Goal: Obtain resource: Obtain resource

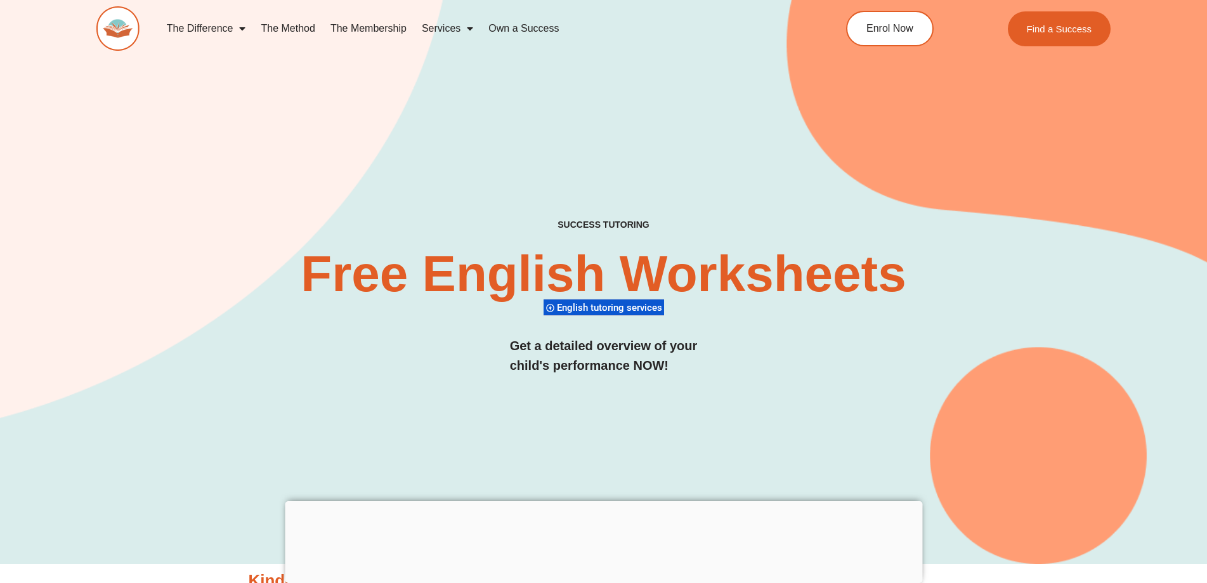
click at [337, 145] on div "SUCCESS TUTORING​ Free English Worksheets​ English tutoring services Get a deta…" at bounding box center [603, 262] width 1015 height 606
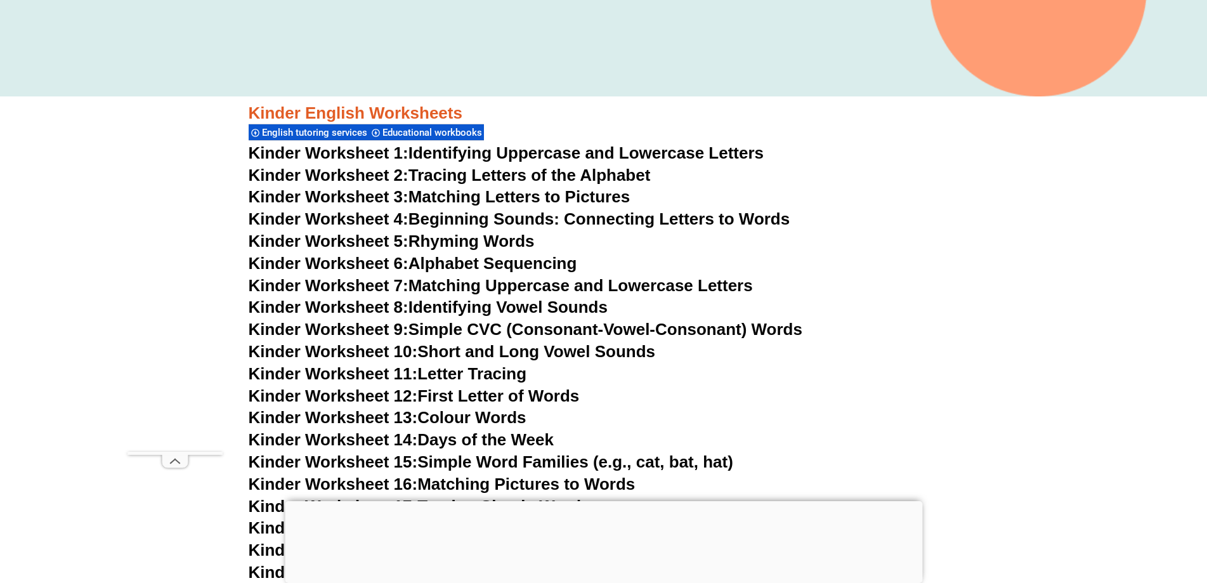
scroll to position [571, 0]
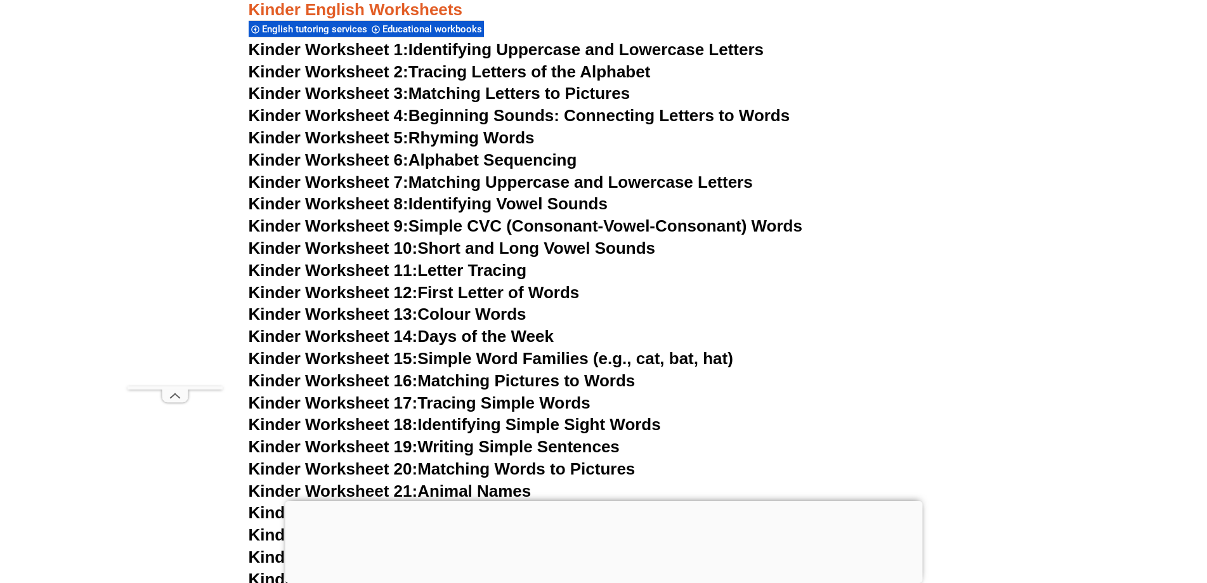
click at [521, 377] on link "Kinder Worksheet 16: Matching Pictures to Words" at bounding box center [442, 380] width 387 height 19
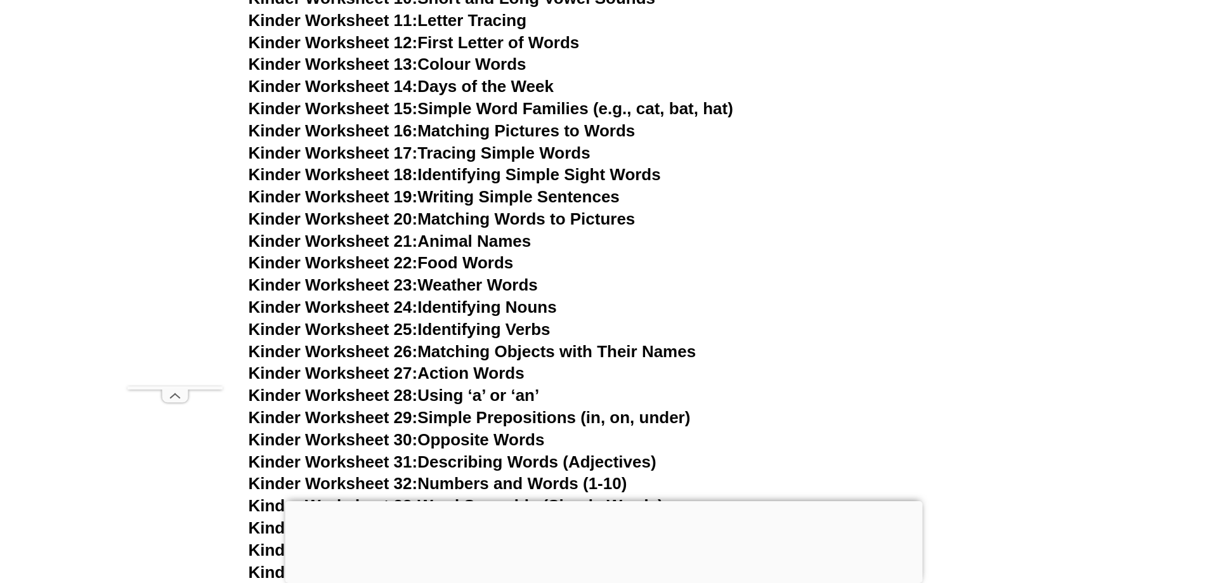
scroll to position [951, 0]
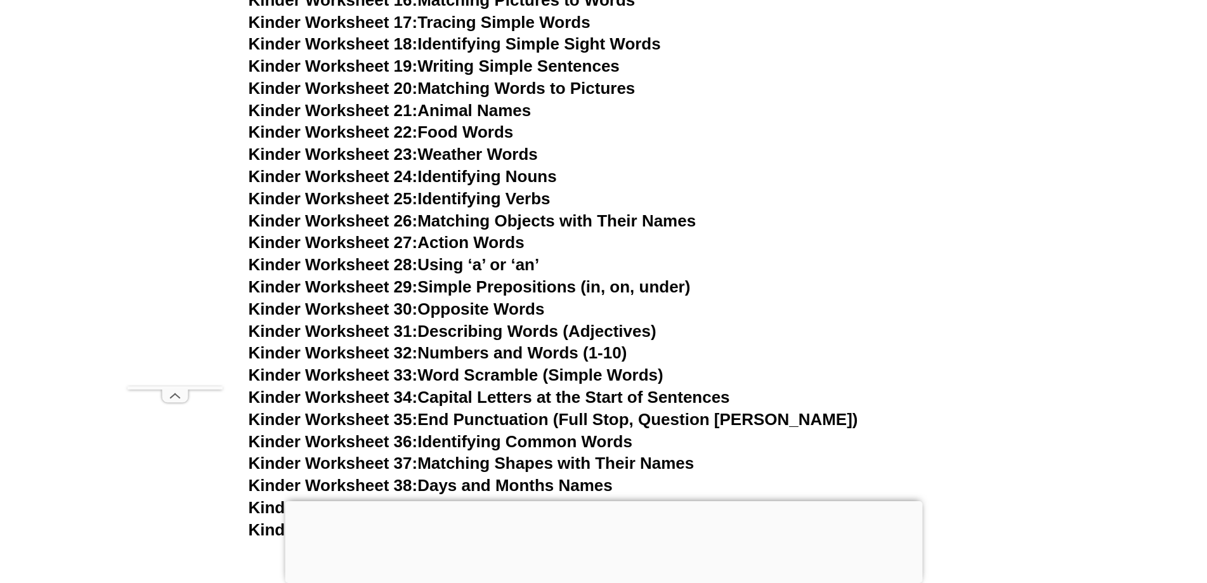
click at [604, 501] on div at bounding box center [603, 501] width 637 height 0
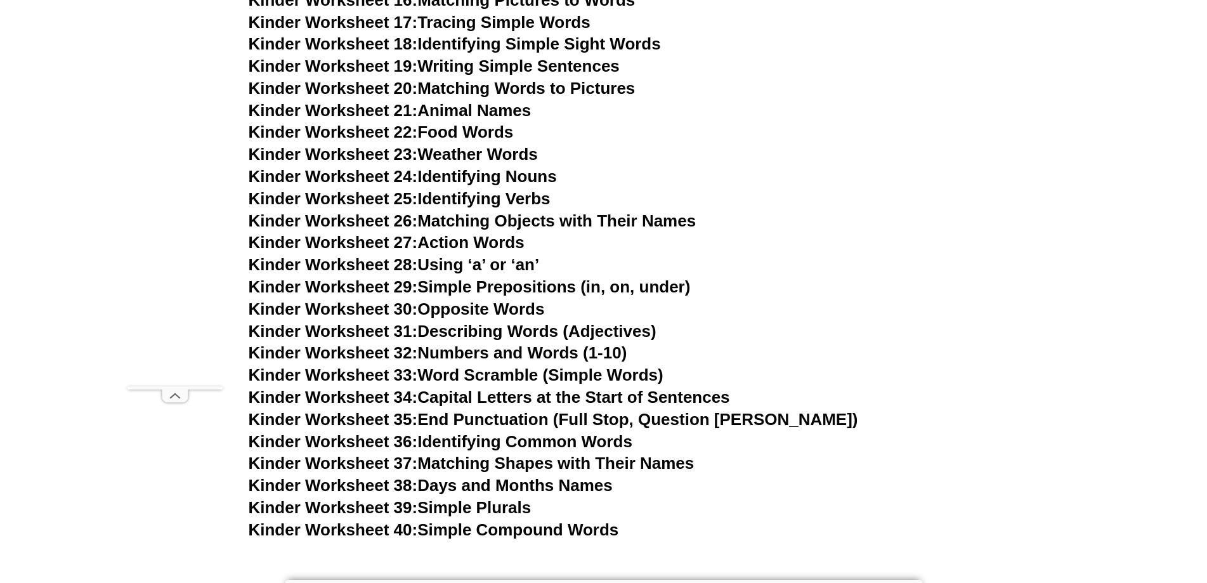
click at [477, 111] on link "Kinder Worksheet 21: Animal Names" at bounding box center [390, 110] width 283 height 19
click at [492, 130] on link "Kinder Worksheet 22: Food Words" at bounding box center [381, 131] width 265 height 19
click at [520, 152] on link "Kinder Worksheet 23: Weather Words" at bounding box center [393, 154] width 289 height 19
click at [500, 179] on link "Kinder Worksheet 24: Identifying Nouns" at bounding box center [403, 176] width 308 height 19
click at [496, 200] on link "Kinder Worksheet 25: Identifying Verbs" at bounding box center [400, 198] width 302 height 19
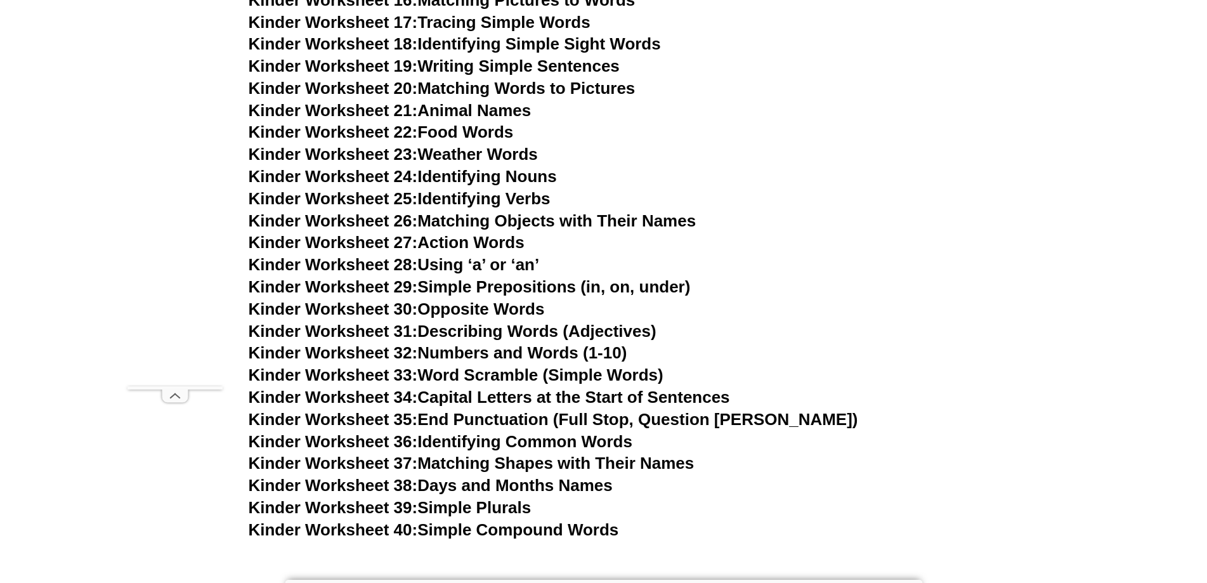
click at [547, 225] on link "Kinder Worksheet 26: Matching Objects with Their Names" at bounding box center [473, 220] width 448 height 19
click at [498, 240] on link "Kinder Worksheet 27: Action Words" at bounding box center [387, 242] width 276 height 19
click at [529, 335] on link "Kinder Worksheet 31: Describing Words (Adjectives)" at bounding box center [453, 331] width 408 height 19
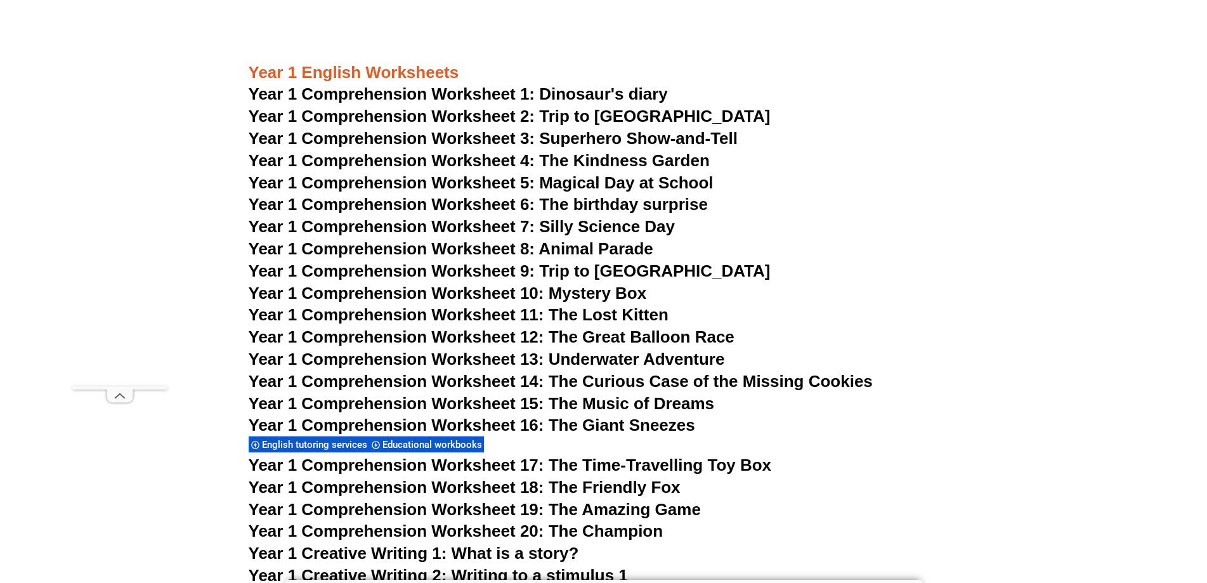
scroll to position [1712, 0]
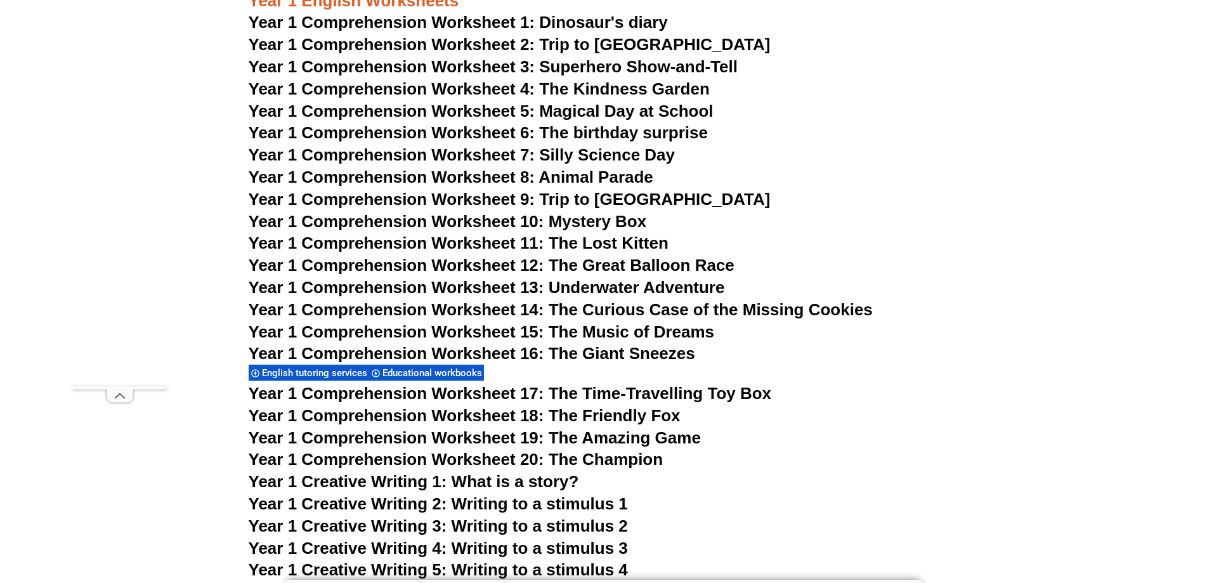
click at [622, 459] on span "Year 1 Comprehension Worksheet 20: The Champion" at bounding box center [456, 459] width 415 height 19
